Goal: Information Seeking & Learning: Check status

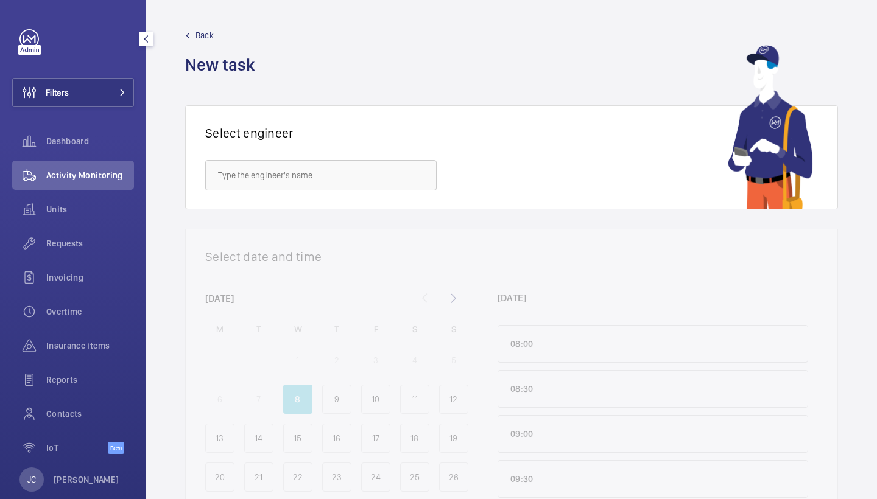
click at [106, 184] on div "Activity Monitoring" at bounding box center [73, 175] width 122 height 29
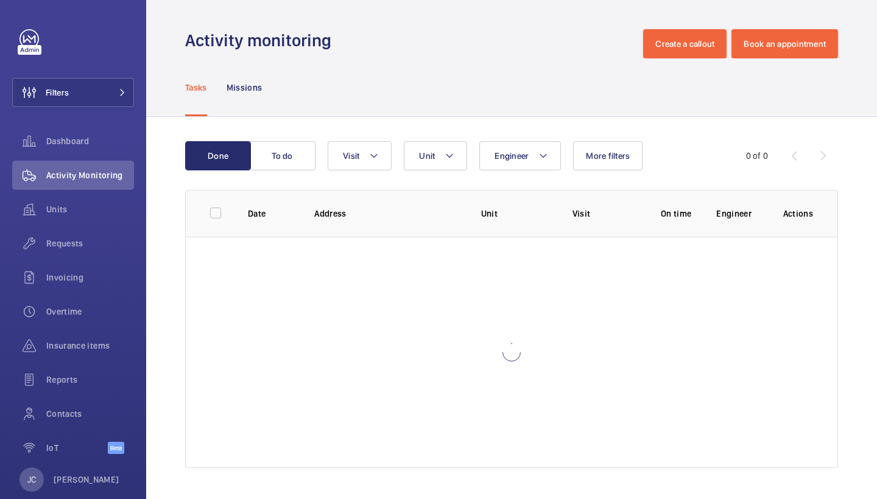
click at [530, 172] on wm-front-table "Done To do Engineer Unit Visit More filters 0 of 0 Date Address Unit Visit On t…" at bounding box center [511, 304] width 653 height 327
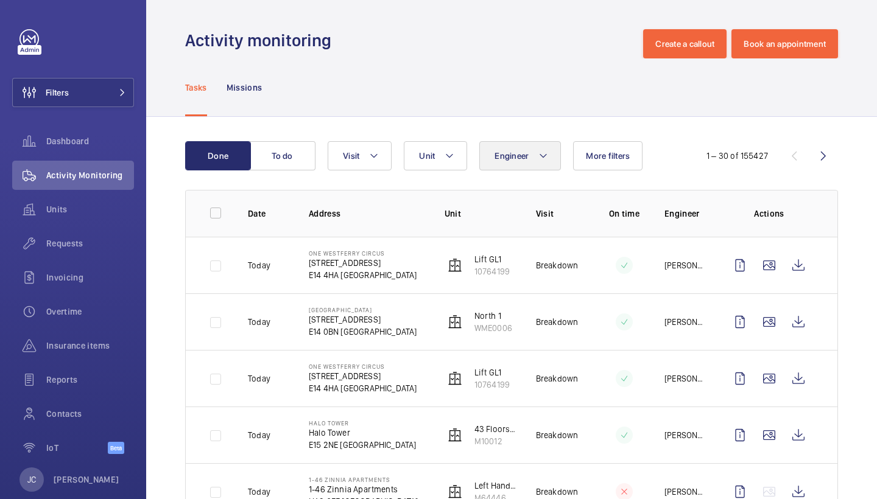
click at [532, 160] on button "Engineer" at bounding box center [520, 155] width 82 height 29
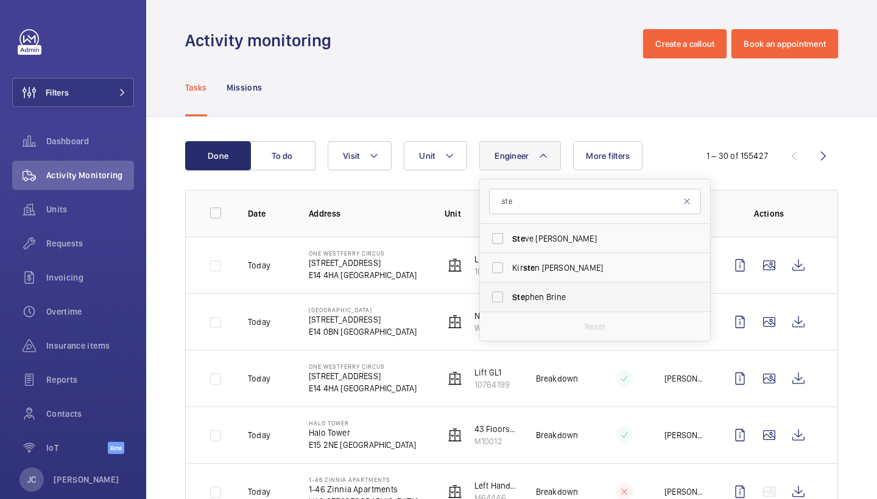
type input "ste"
click at [540, 293] on span "Ste phen Brine" at bounding box center [595, 297] width 167 height 12
click at [510, 293] on input "Ste phen Brine" at bounding box center [497, 297] width 24 height 24
checkbox input "true"
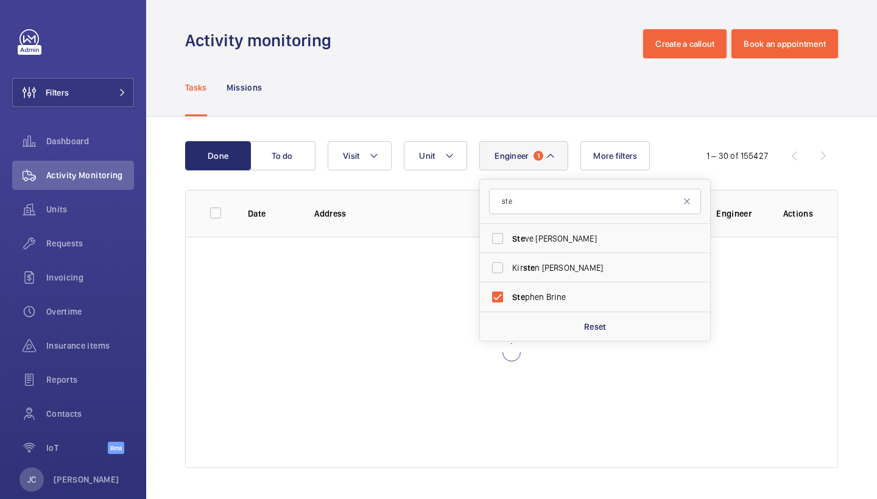
click at [535, 18] on wm-front-admin-header "Activity monitoring Create a callout Book an appointment" at bounding box center [511, 29] width 731 height 58
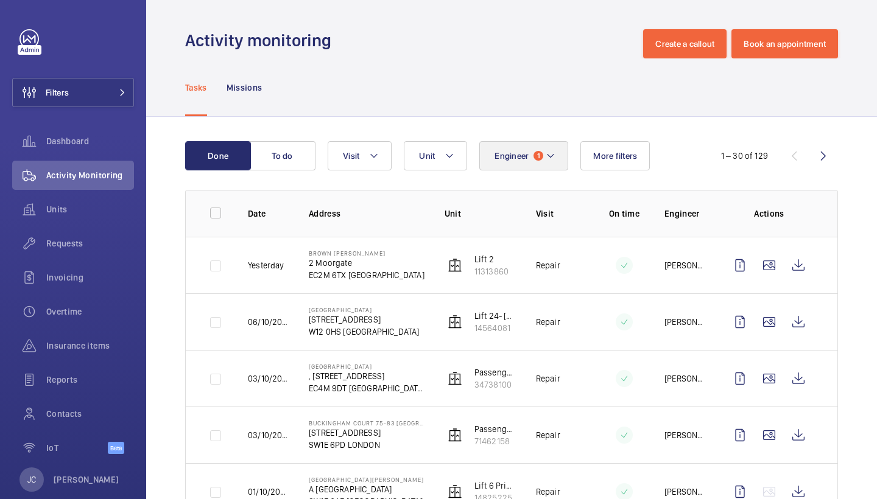
click at [551, 168] on button "Engineer 1" at bounding box center [523, 155] width 89 height 29
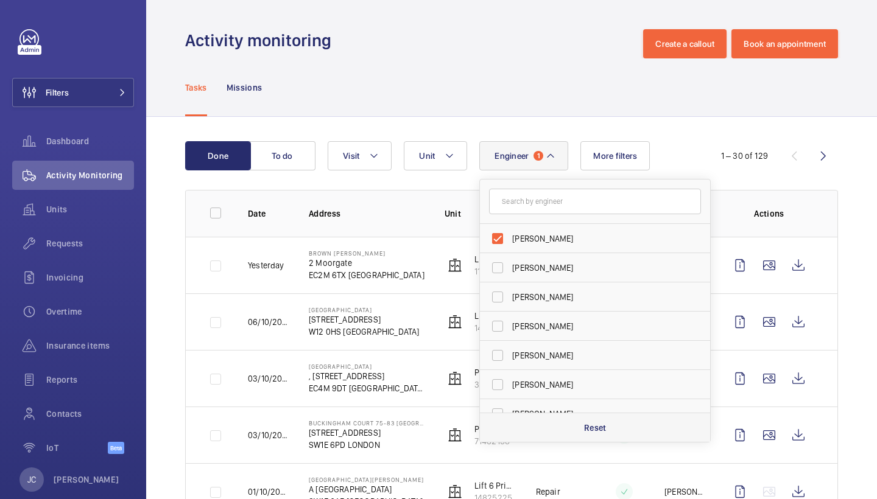
click at [593, 429] on p "Reset" at bounding box center [595, 428] width 23 height 12
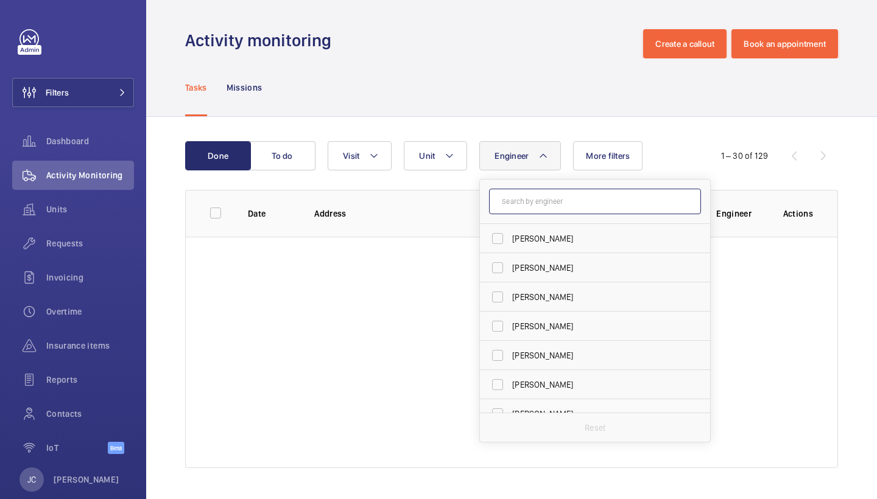
click at [554, 203] on input "text" at bounding box center [595, 202] width 212 height 26
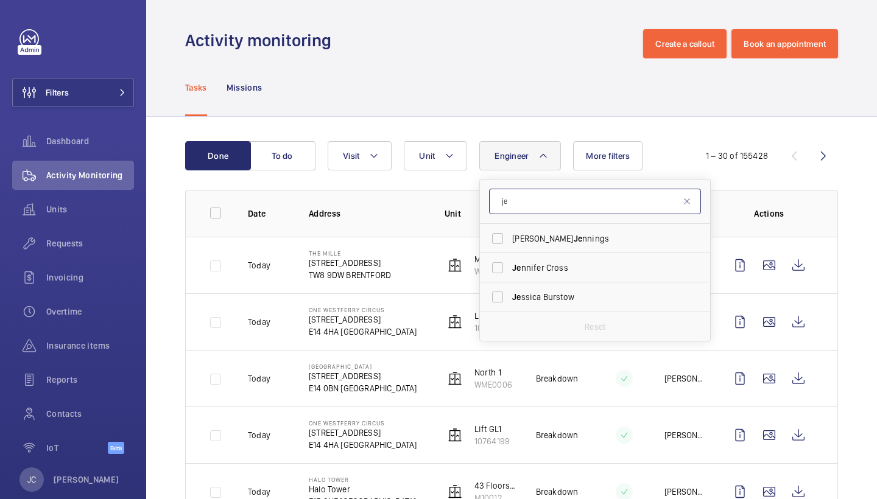
type input "j"
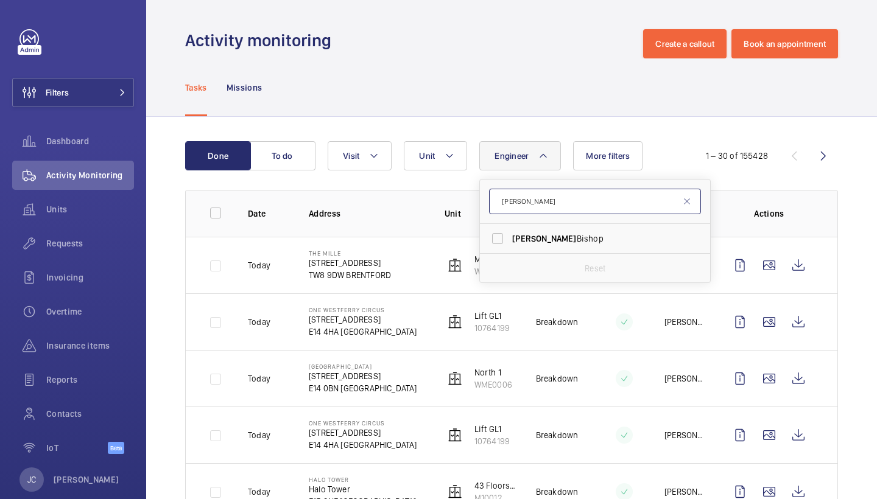
type input "Keith"
drag, startPoint x: 560, startPoint y: 212, endPoint x: 538, endPoint y: 239, distance: 35.1
click at [538, 239] on span "Keith Bishop" at bounding box center [595, 239] width 167 height 12
click at [510, 239] on input "Keith Bishop" at bounding box center [497, 239] width 24 height 24
checkbox input "true"
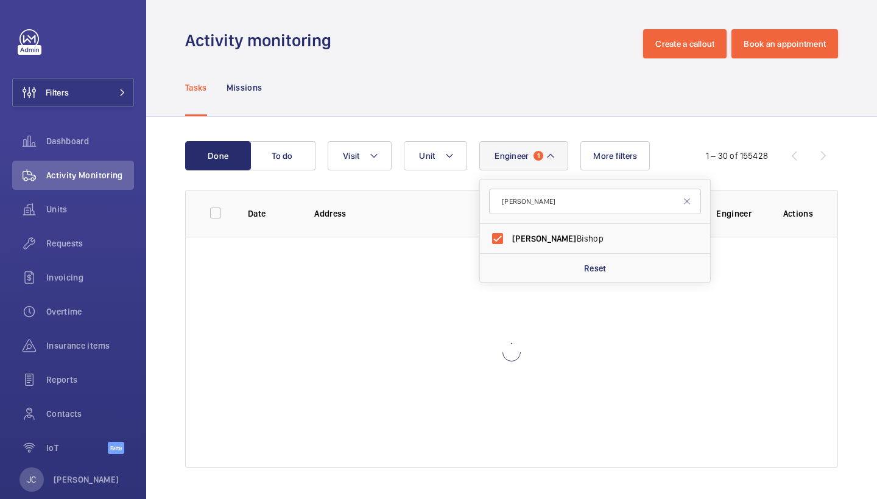
click at [527, 124] on div "Done To do Engineer 1 Keith Keith Bishop Reset Unit Visit More filters 1 – 30 o…" at bounding box center [511, 307] width 731 height 381
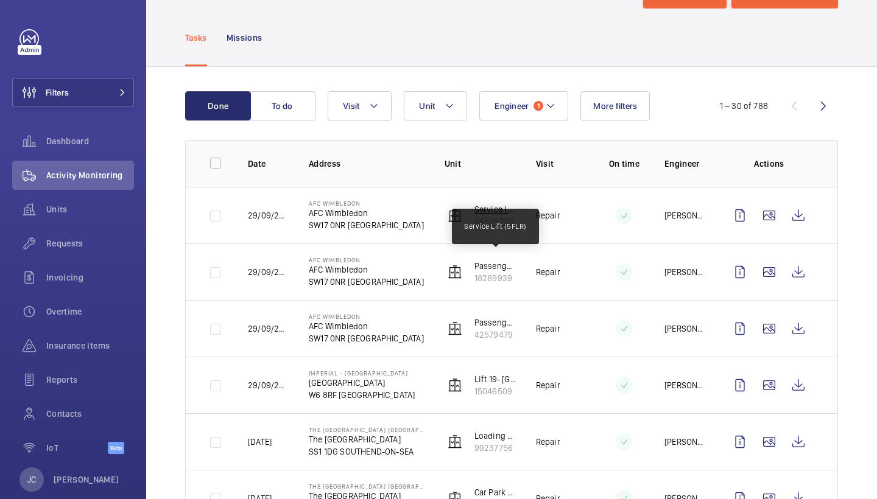
scroll to position [62, 0]
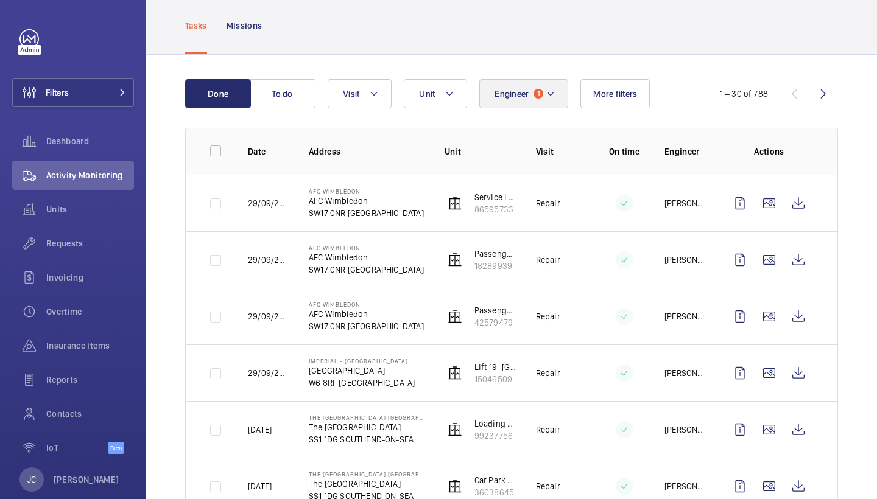
click at [532, 89] on button "Engineer 1" at bounding box center [523, 93] width 89 height 29
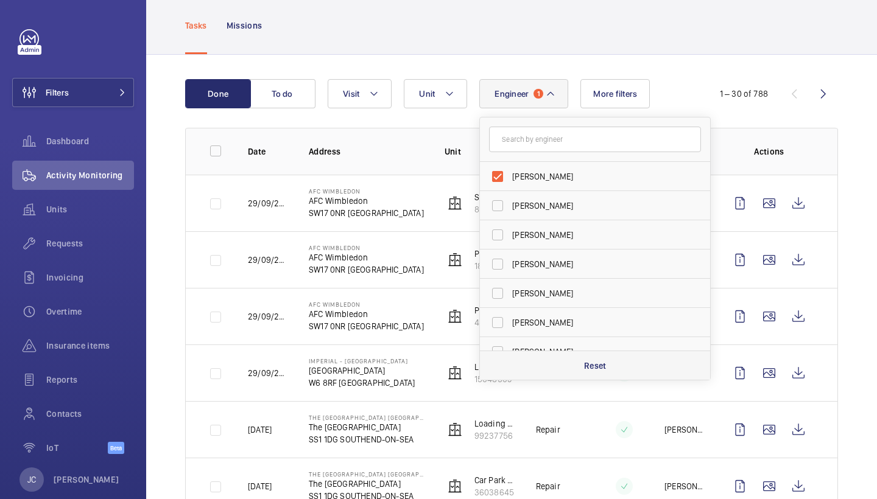
click at [595, 365] on p "Reset" at bounding box center [595, 366] width 23 height 12
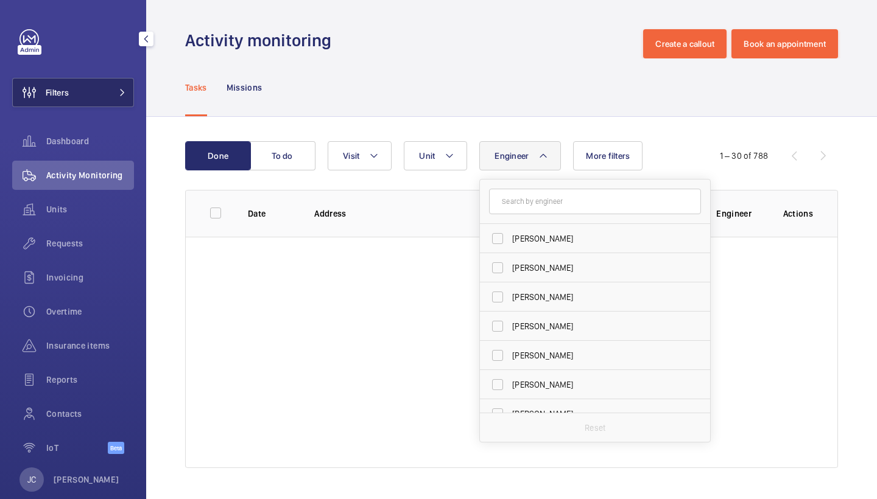
click at [119, 92] on mat-icon at bounding box center [122, 92] width 7 height 7
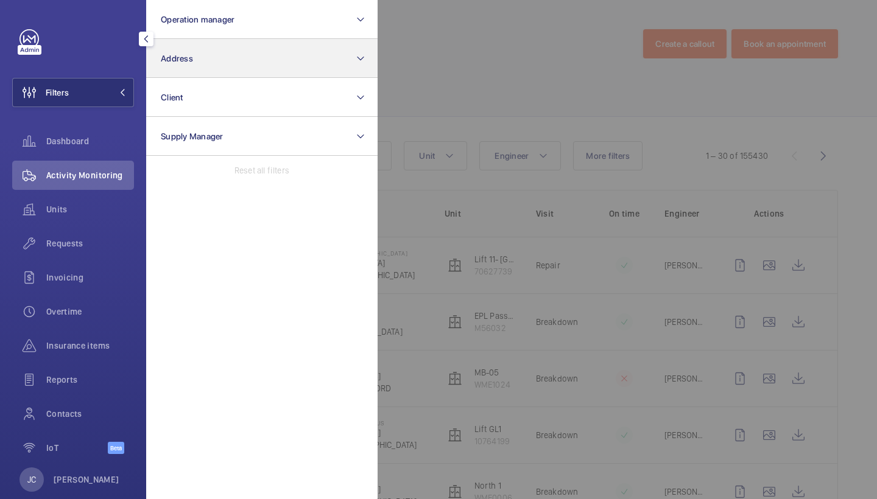
click at [197, 55] on button "Address" at bounding box center [261, 58] width 231 height 39
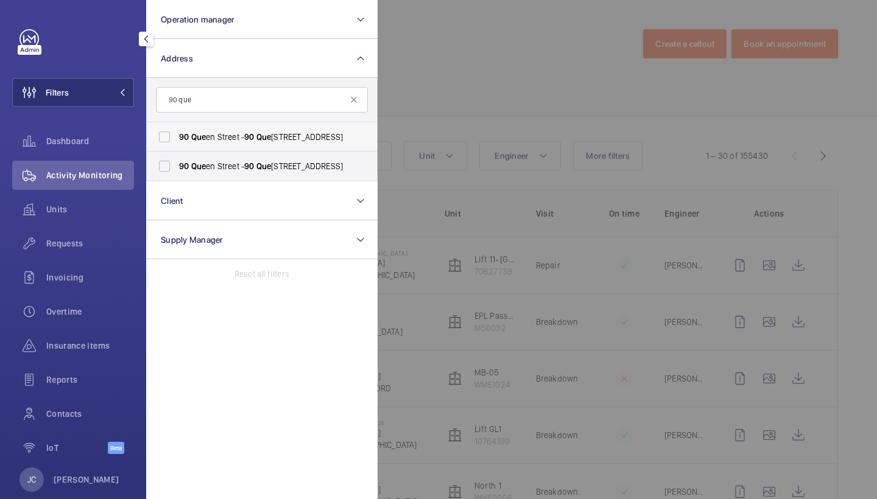
type input "90 que"
click at [231, 135] on span "90 Que en Street - 90 Que en St, LONDON EC4N 1SA" at bounding box center [262, 137] width 167 height 12
click at [177, 135] on input "90 Que en Street - 90 Que en St, LONDON EC4N 1SA" at bounding box center [164, 137] width 24 height 24
checkbox input "true"
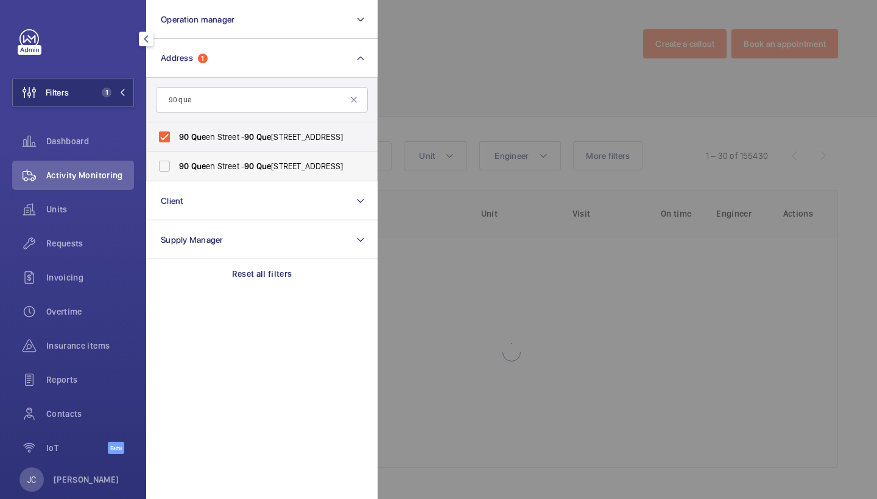
click at [232, 167] on span "90 Que en Street - 90 Que en St, LONDON EC4N 1SA" at bounding box center [262, 166] width 167 height 12
click at [177, 167] on input "90 Que en Street - 90 Que en St, LONDON EC4N 1SA" at bounding box center [164, 166] width 24 height 24
checkbox input "true"
click at [97, 244] on span "Requests" at bounding box center [90, 244] width 88 height 12
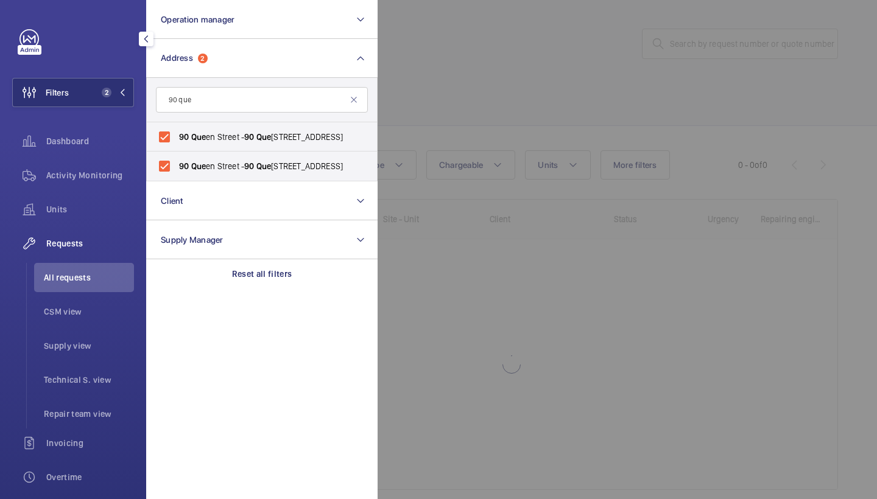
click at [485, 53] on div at bounding box center [816, 249] width 877 height 499
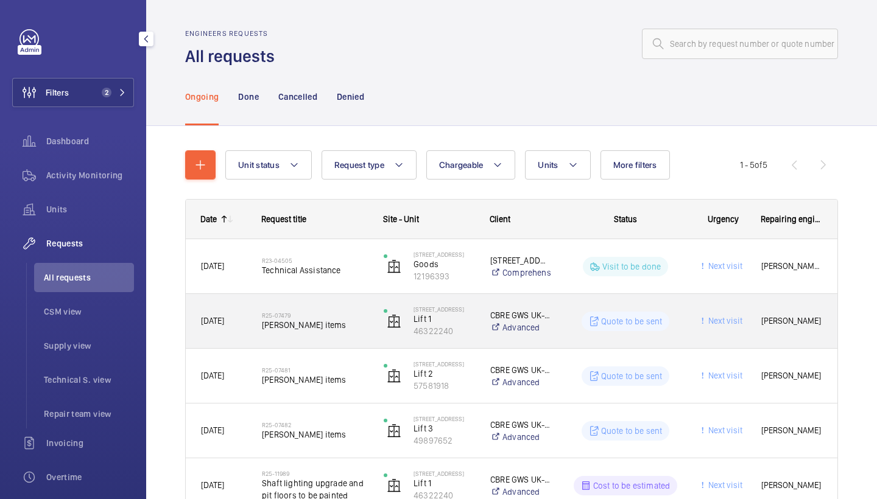
click at [306, 297] on div "R25-07479 Delap items" at bounding box center [307, 321] width 121 height 55
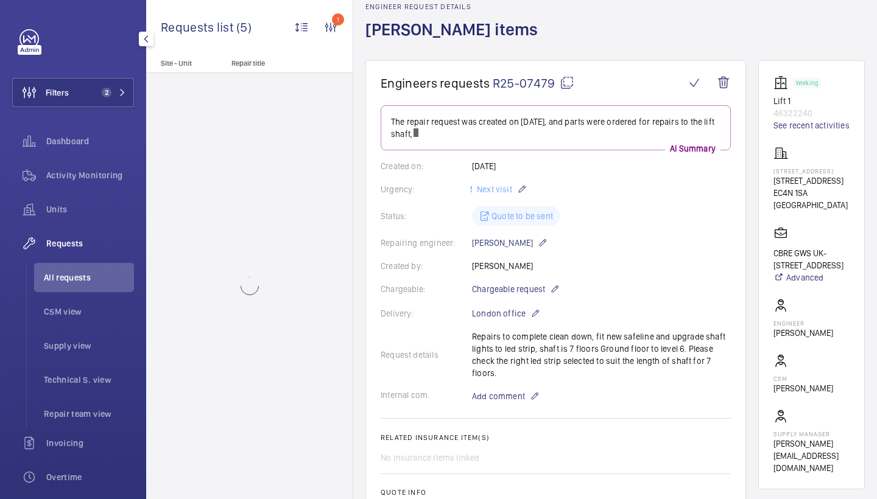
scroll to position [69, 0]
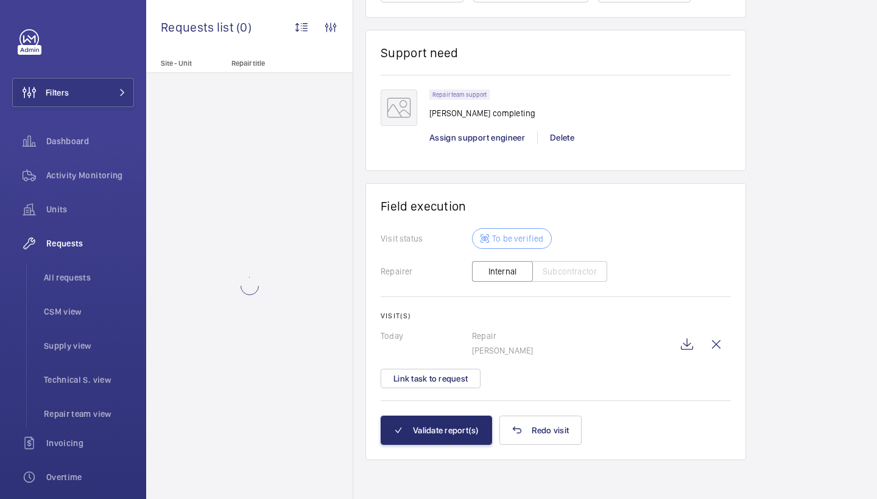
scroll to position [864, 0]
click at [449, 415] on wm-front-card-body "Visit status To be verified Repairer Internal Subcontractor Visit(s) [DATE] Rep…" at bounding box center [556, 321] width 350 height 187
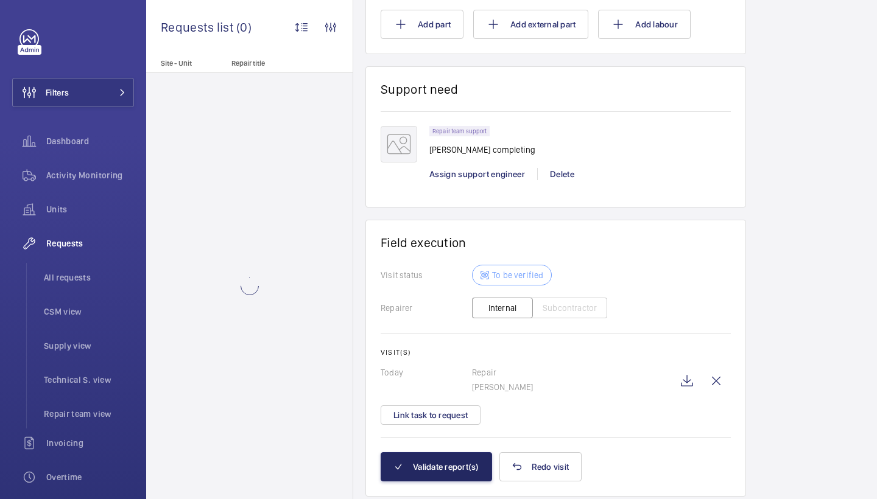
click at [449, 456] on button "Validate report(s)" at bounding box center [436, 467] width 111 height 29
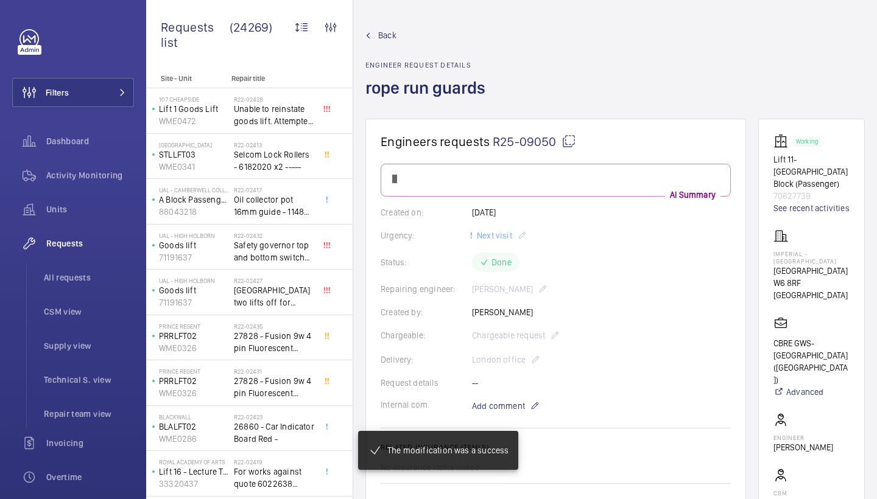
scroll to position [702, 0]
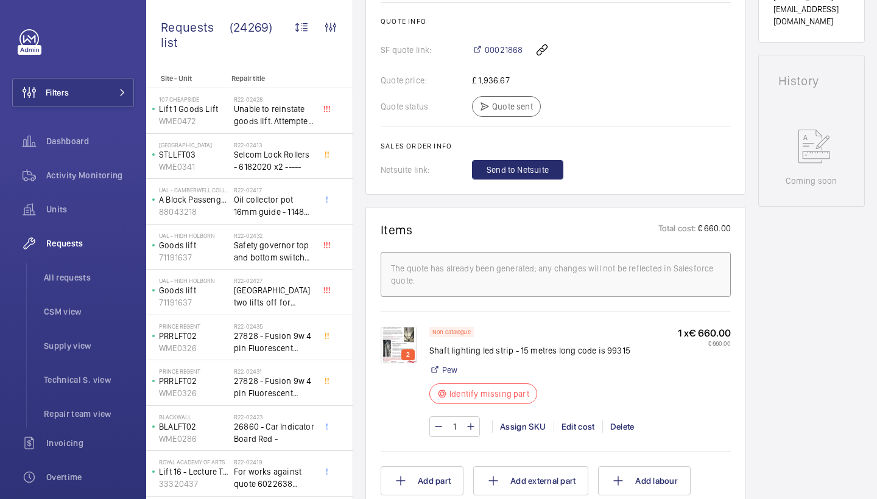
scroll to position [545, 0]
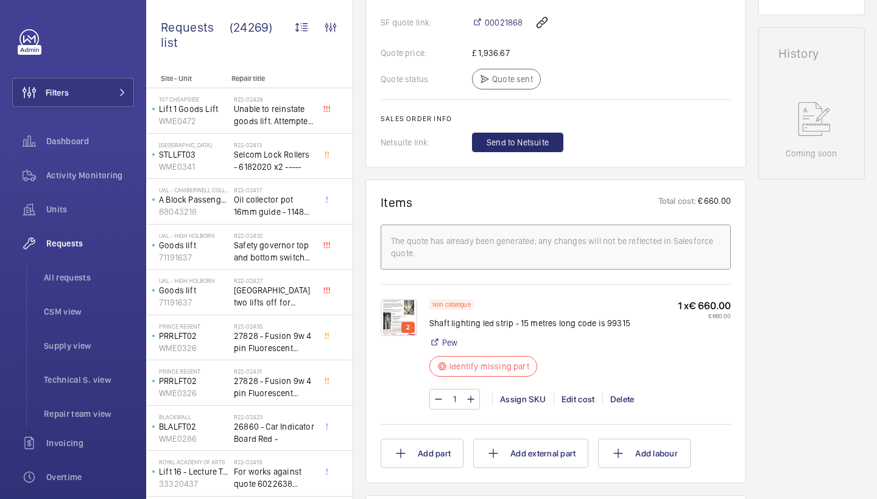
click at [400, 314] on img at bounding box center [399, 318] width 37 height 37
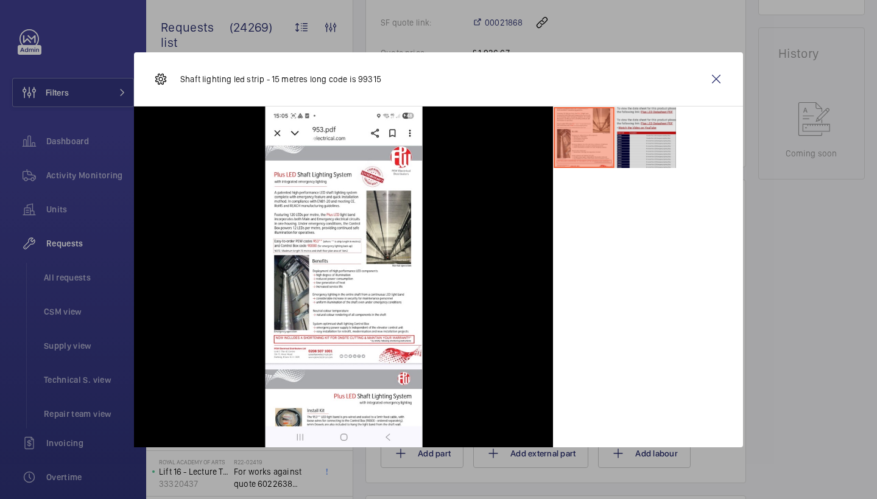
click at [668, 148] on li at bounding box center [645, 137] width 61 height 61
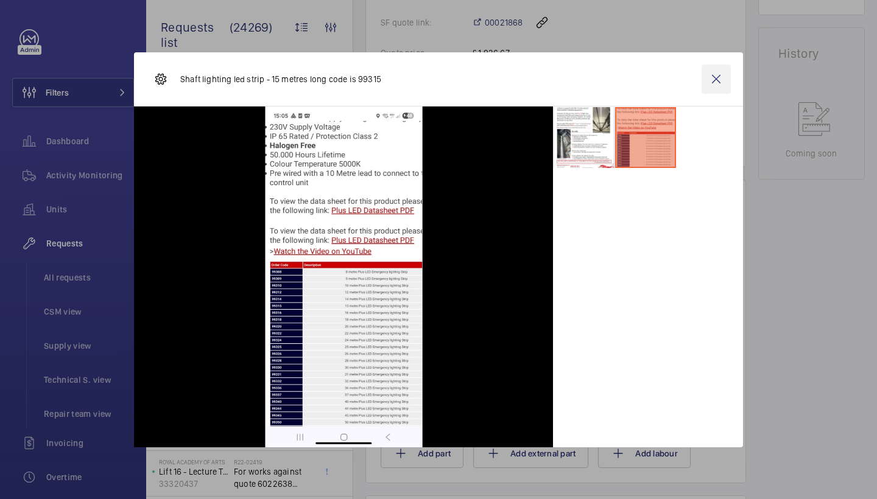
click at [713, 80] on wm-front-icon-button at bounding box center [716, 79] width 29 height 29
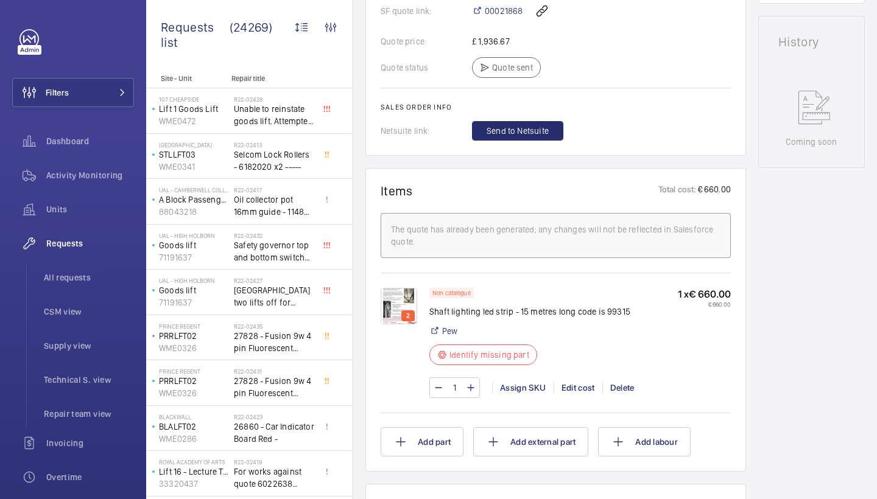
scroll to position [558, 0]
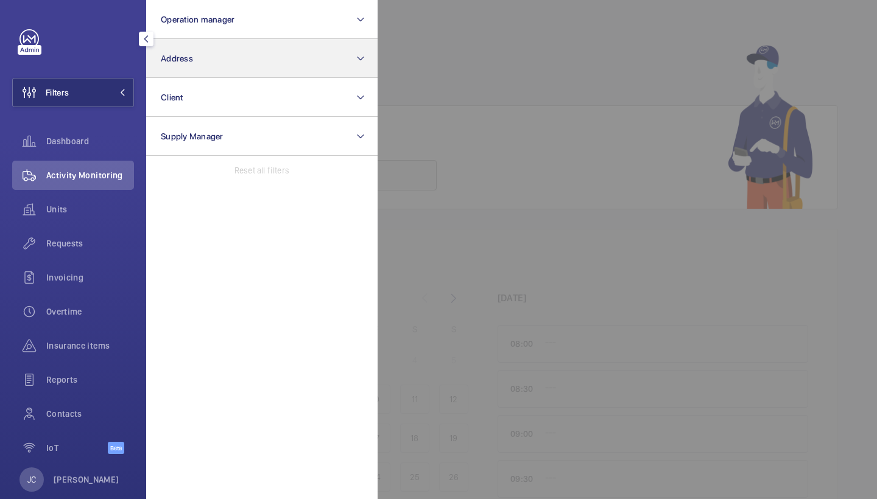
click at [208, 65] on button "Address" at bounding box center [261, 58] width 231 height 39
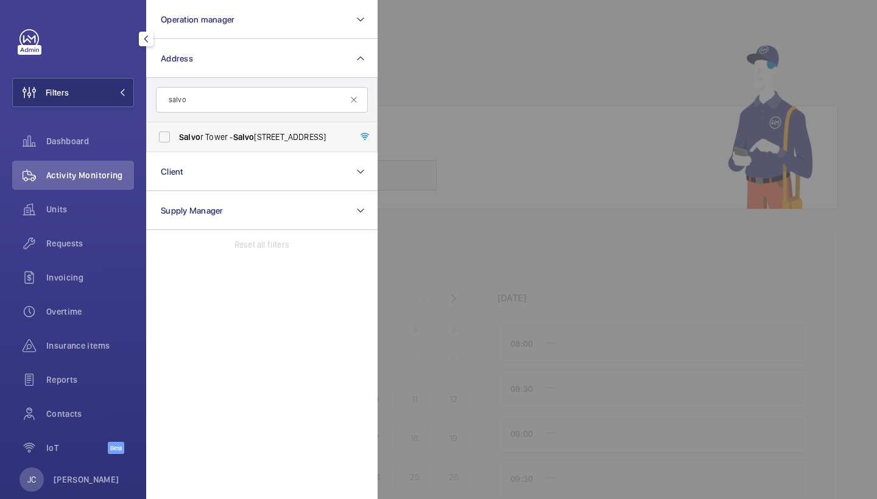
type input "salvo"
click at [252, 134] on span "Salvo" at bounding box center [243, 137] width 21 height 10
click at [177, 134] on input "Salvo r Tower - Salvo r Tower, LONDON E14 9XY" at bounding box center [164, 137] width 24 height 24
checkbox input "true"
click at [105, 180] on span "Activity Monitoring" at bounding box center [90, 175] width 88 height 12
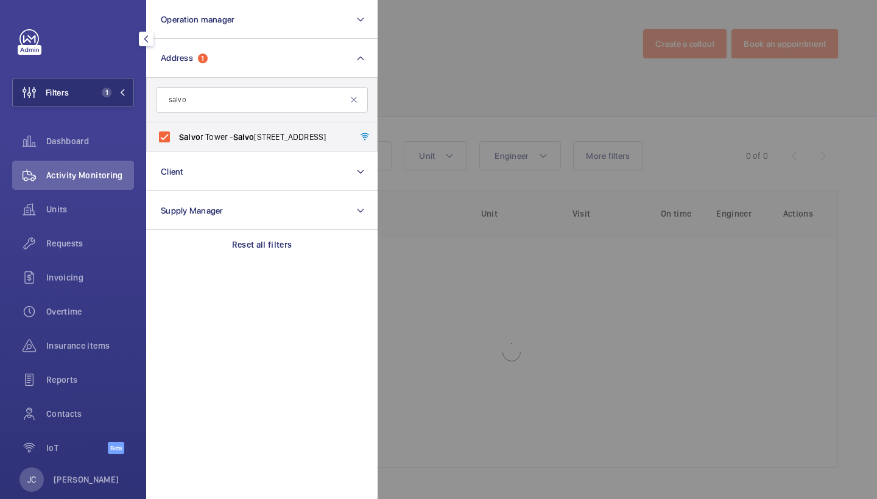
click at [524, 88] on div at bounding box center [816, 249] width 877 height 499
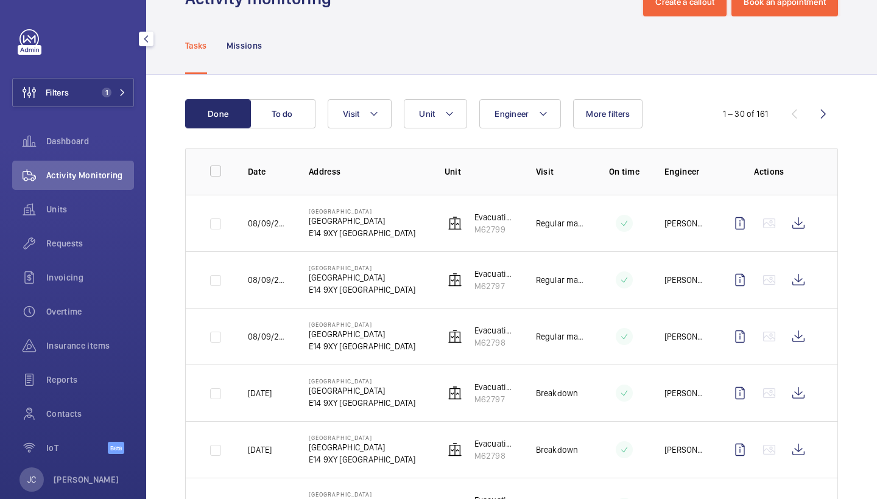
scroll to position [51, 0]
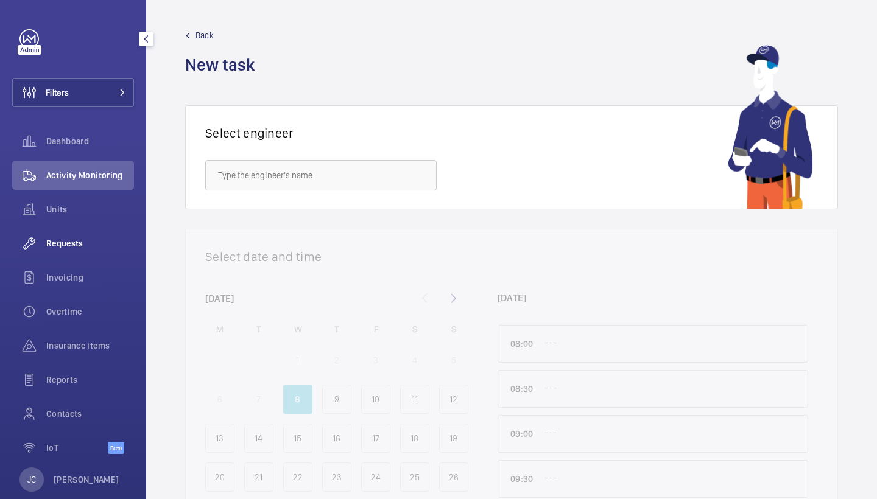
click at [96, 246] on span "Requests" at bounding box center [90, 244] width 88 height 12
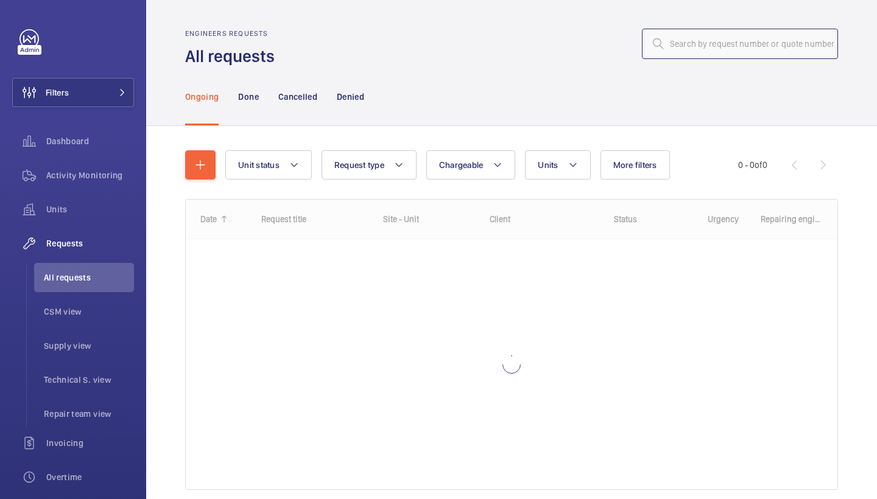
click at [784, 37] on input "text" at bounding box center [740, 44] width 196 height 30
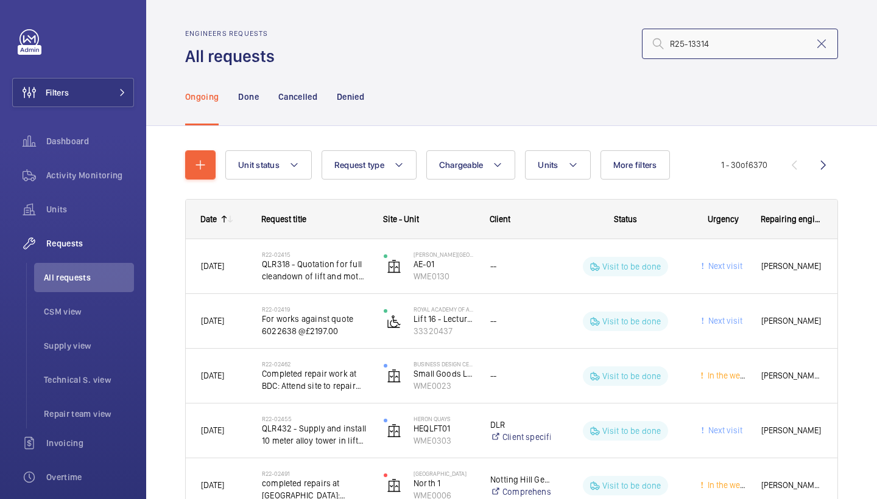
type input "R25-13314"
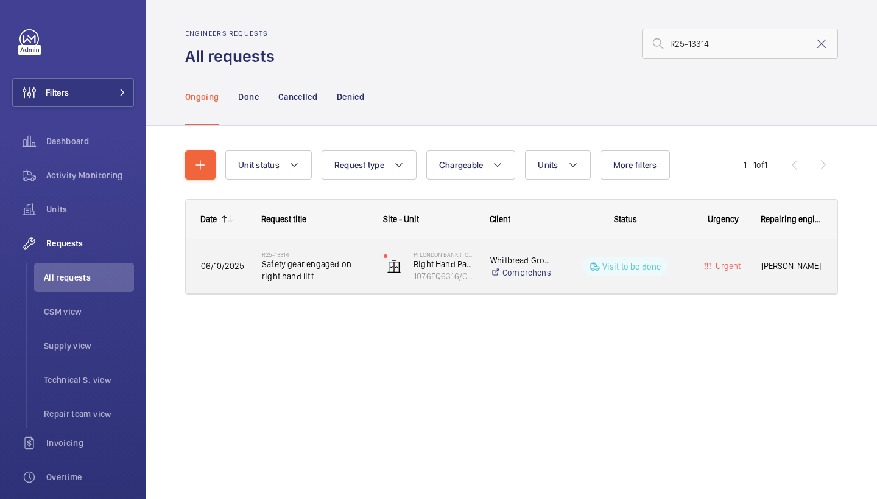
click at [312, 260] on span "Safety gear engaged on right hand lift" at bounding box center [315, 270] width 106 height 24
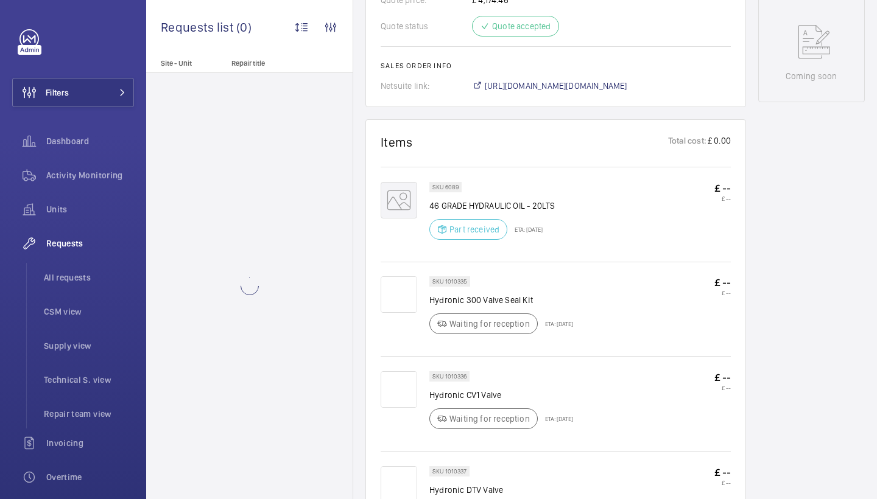
scroll to position [719, 0]
